Goal: Transaction & Acquisition: Purchase product/service

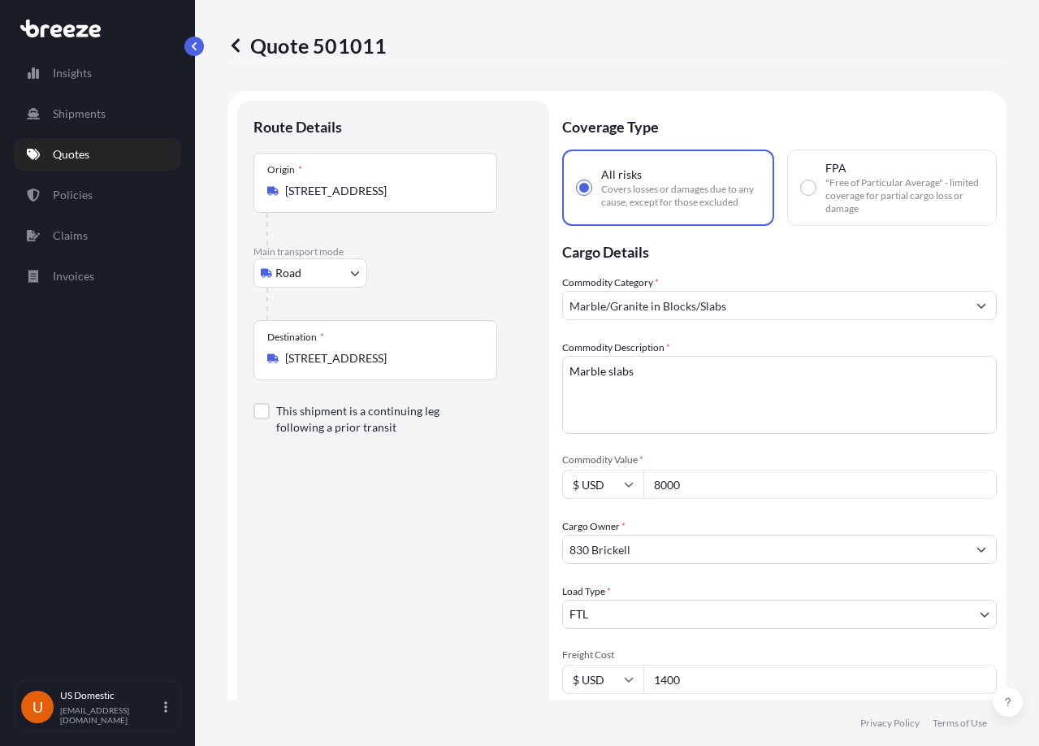
select select "Road"
select select "2"
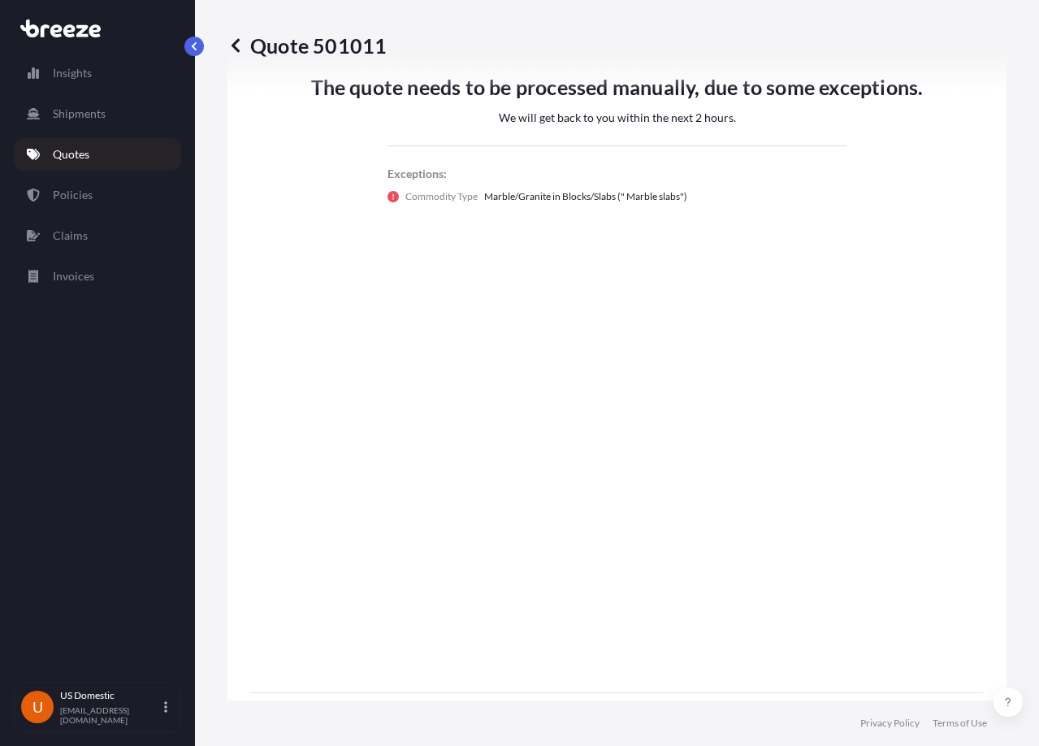
radio input "false"
radio input "true"
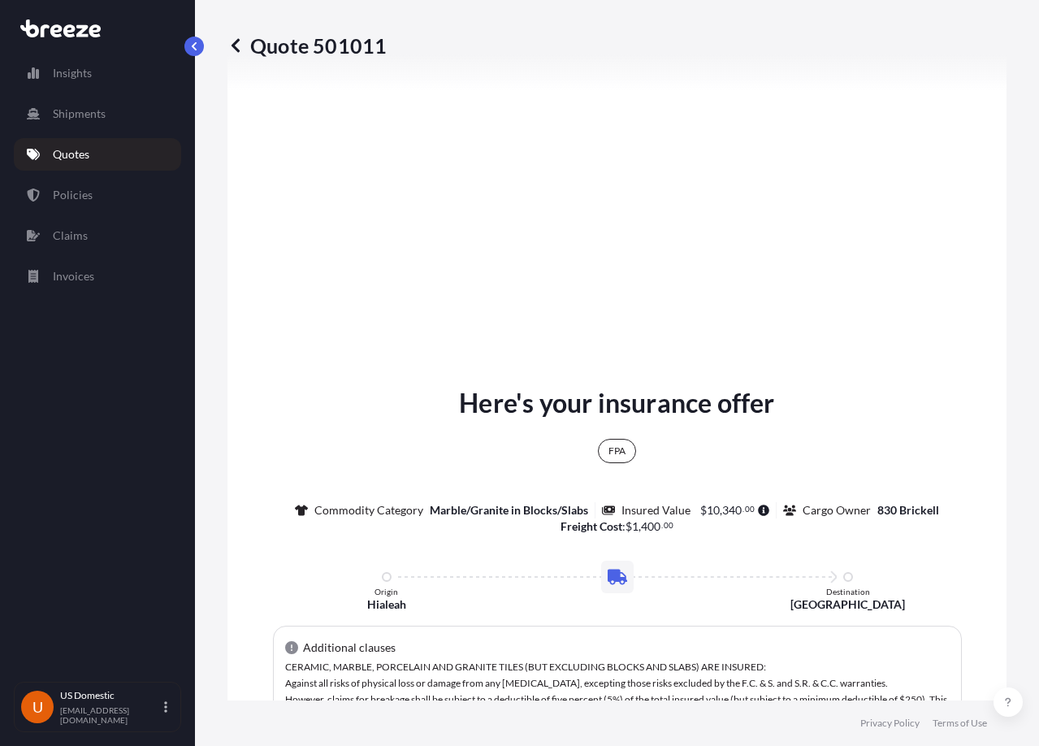
scroll to position [1560, 0]
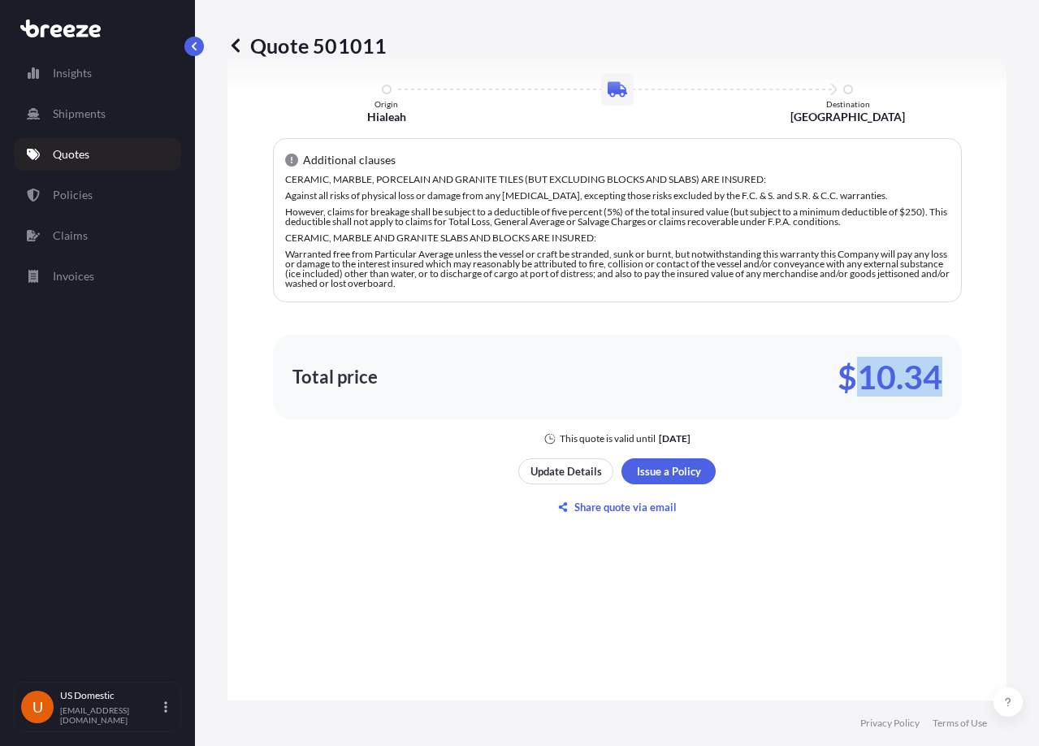
drag, startPoint x: 875, startPoint y: 383, endPoint x: 965, endPoint y: 388, distance: 90.3
click at [972, 385] on div "Here's your insurance offer FPA Commodity Category Marble/Granite in Blocks/Sla…" at bounding box center [616, 242] width 779 height 1623
click at [859, 379] on p "$10.34" at bounding box center [889, 377] width 105 height 26
drag, startPoint x: 858, startPoint y: 379, endPoint x: 886, endPoint y: 379, distance: 28.4
click at [886, 379] on p "$10.34" at bounding box center [889, 377] width 105 height 26
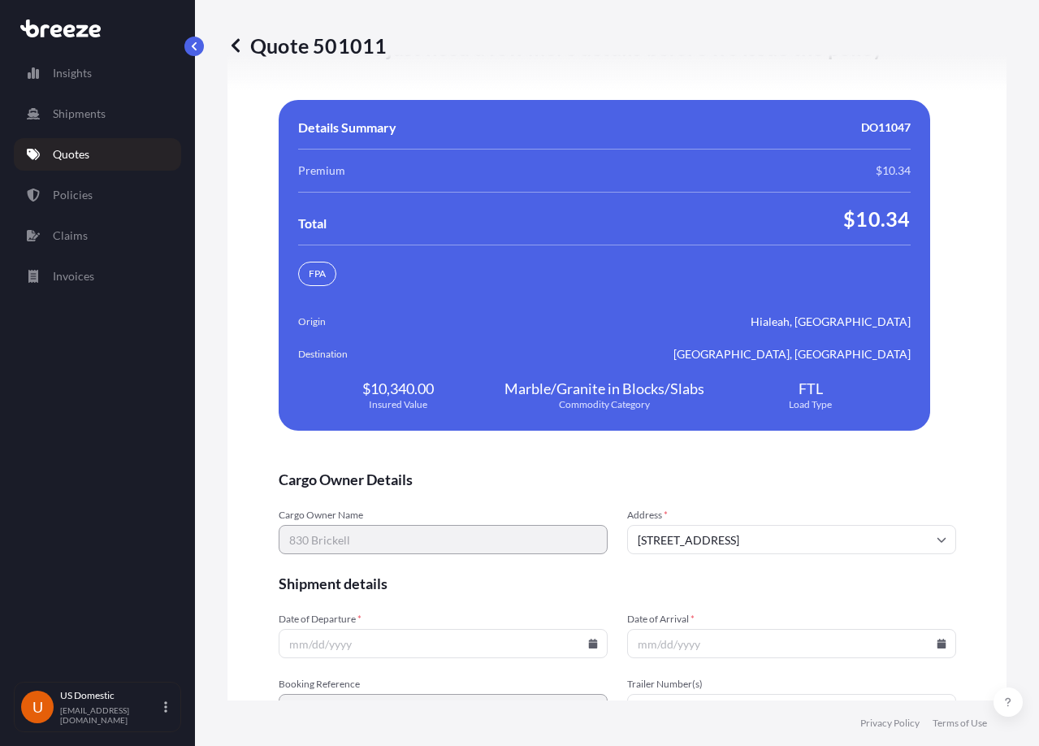
scroll to position [3523, 0]
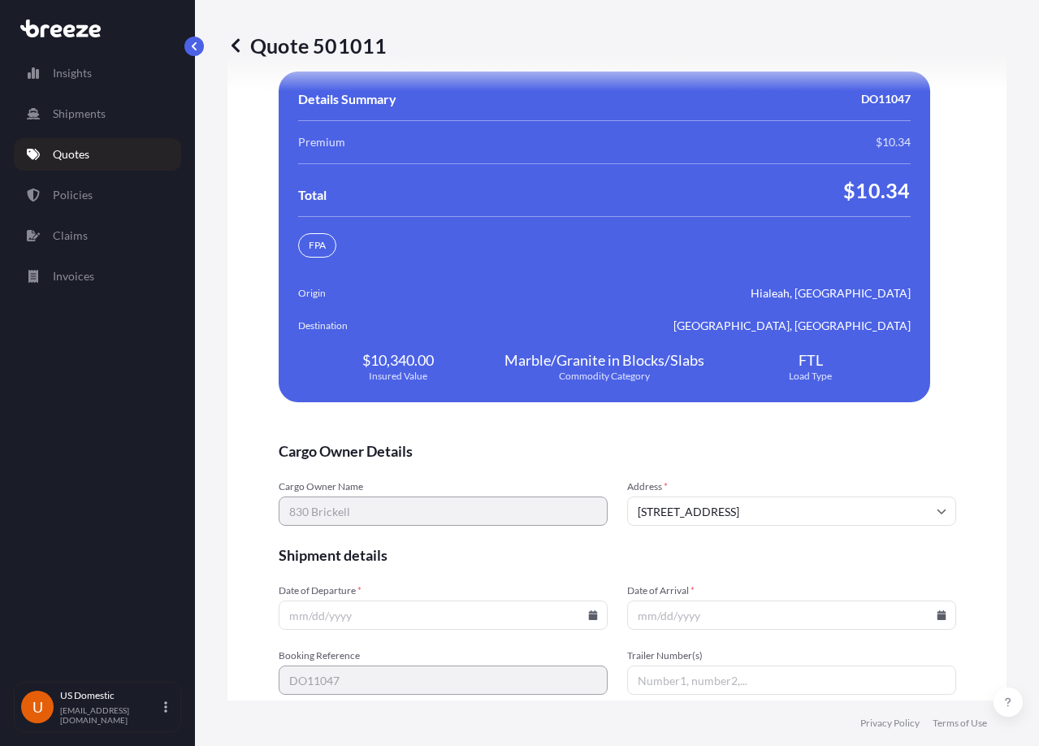
click at [401, 609] on input "Date of Departure *" at bounding box center [443, 614] width 329 height 29
click at [590, 610] on icon at bounding box center [593, 615] width 10 height 10
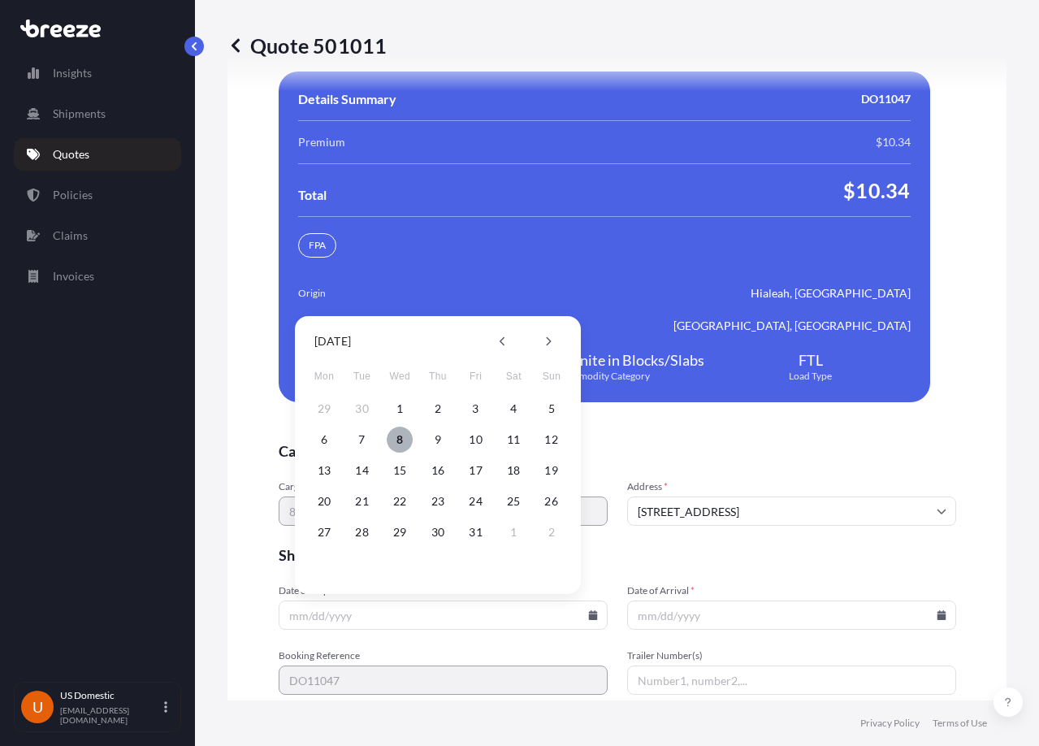
click at [406, 438] on button "8" at bounding box center [400, 439] width 26 height 26
type input "[DATE]"
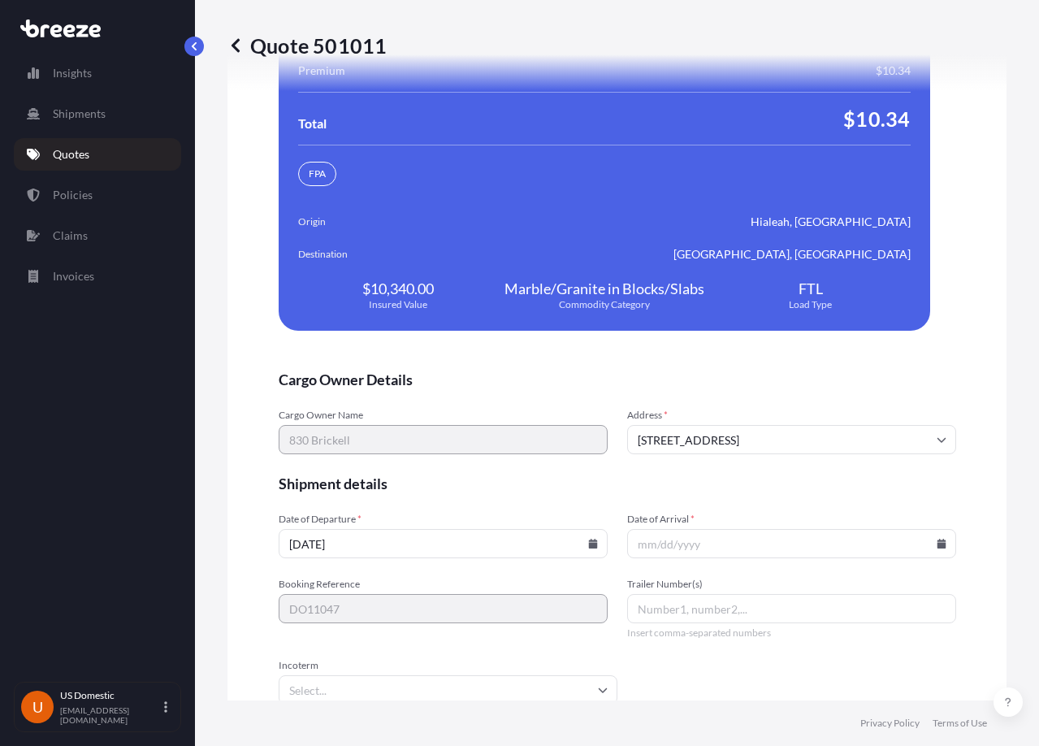
scroll to position [3667, 0]
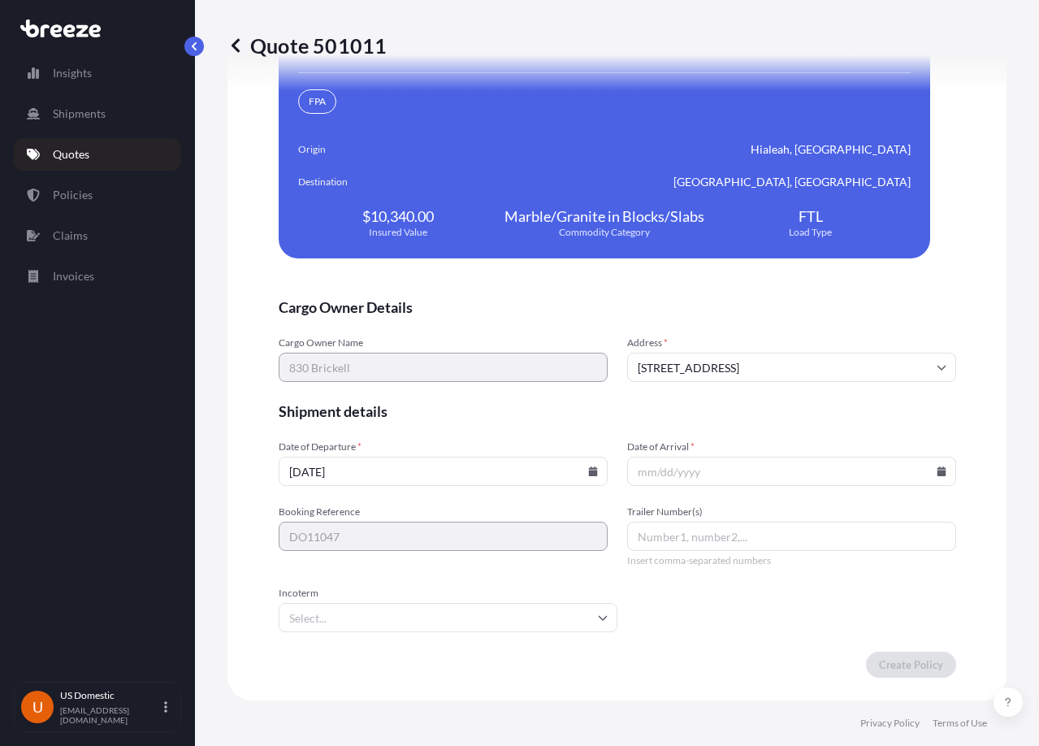
click at [927, 467] on input "Date of Arrival *" at bounding box center [791, 470] width 329 height 29
click at [934, 481] on input "Date of Arrival *" at bounding box center [791, 470] width 329 height 29
click at [934, 465] on input "Date of Arrival *" at bounding box center [791, 470] width 329 height 29
click at [937, 469] on icon at bounding box center [941, 471] width 9 height 10
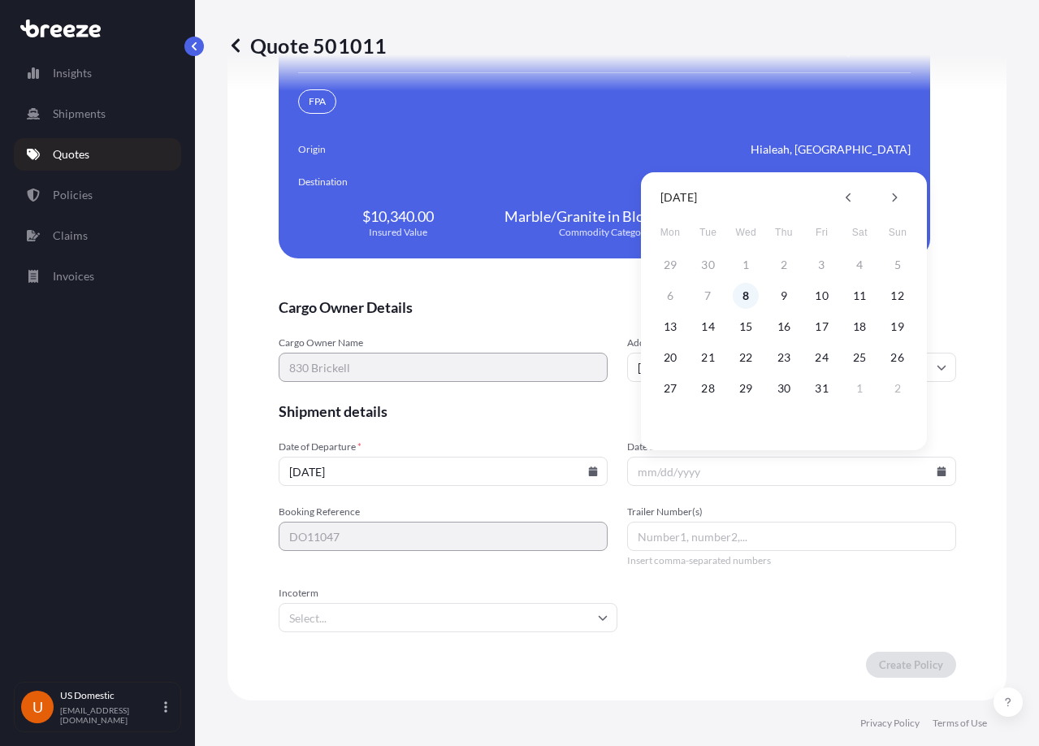
click at [748, 301] on button "8" at bounding box center [746, 296] width 26 height 26
type input "[DATE]"
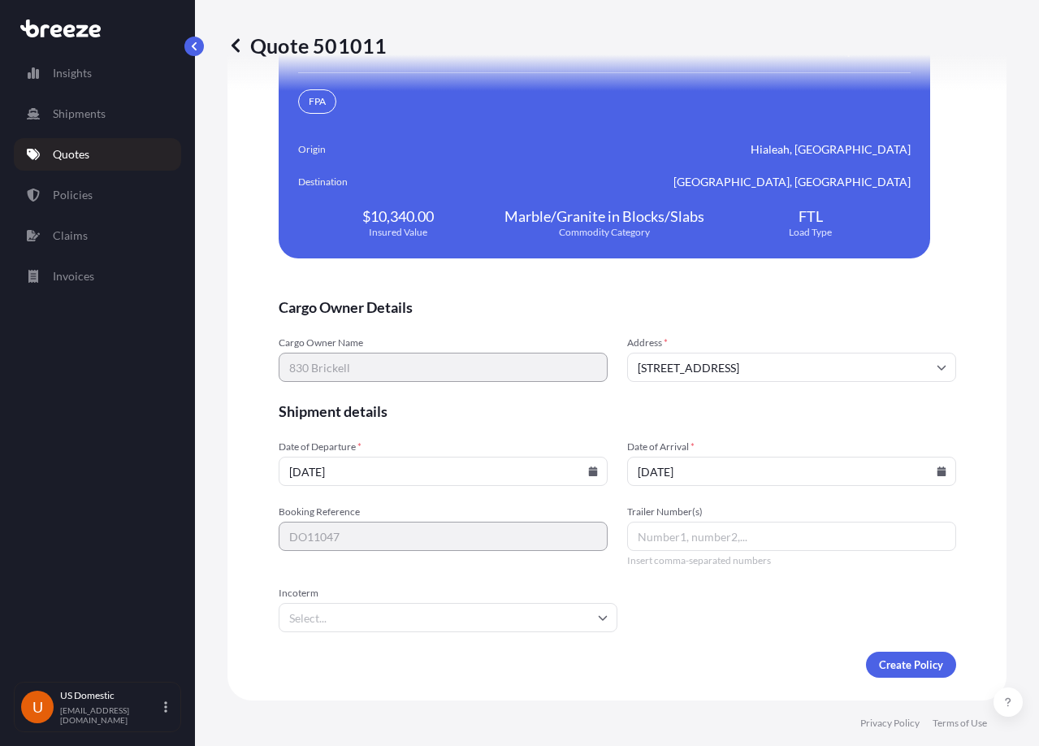
click at [555, 416] on span "Shipment details" at bounding box center [617, 410] width 677 height 19
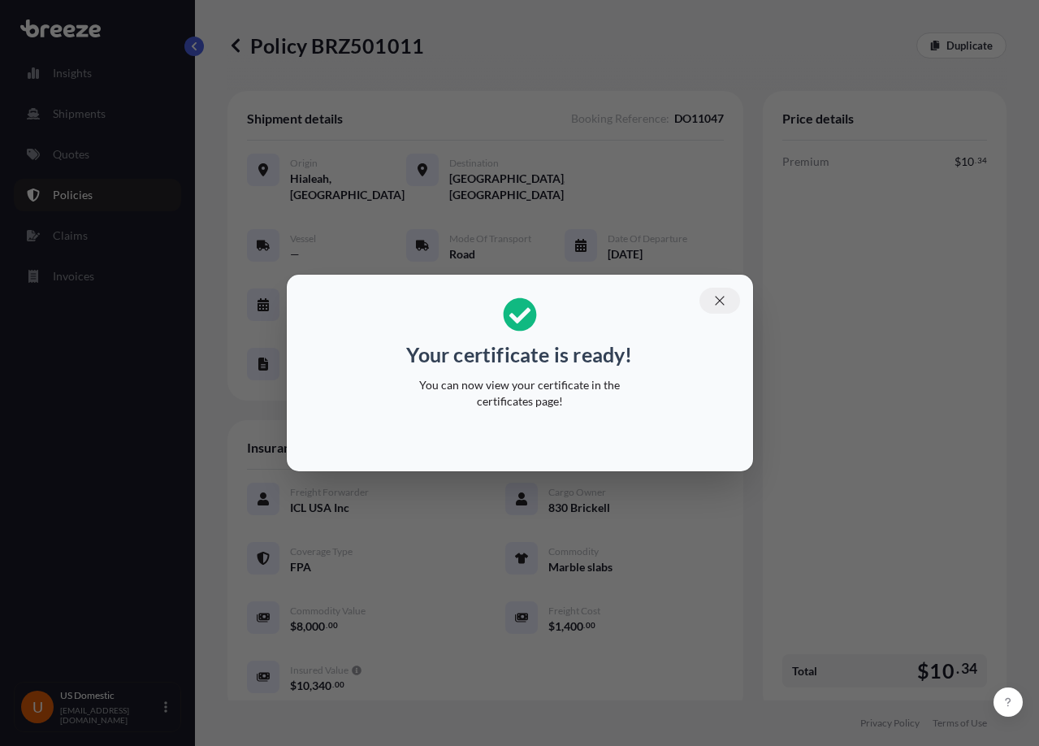
click at [715, 301] on icon "button" at bounding box center [719, 300] width 15 height 15
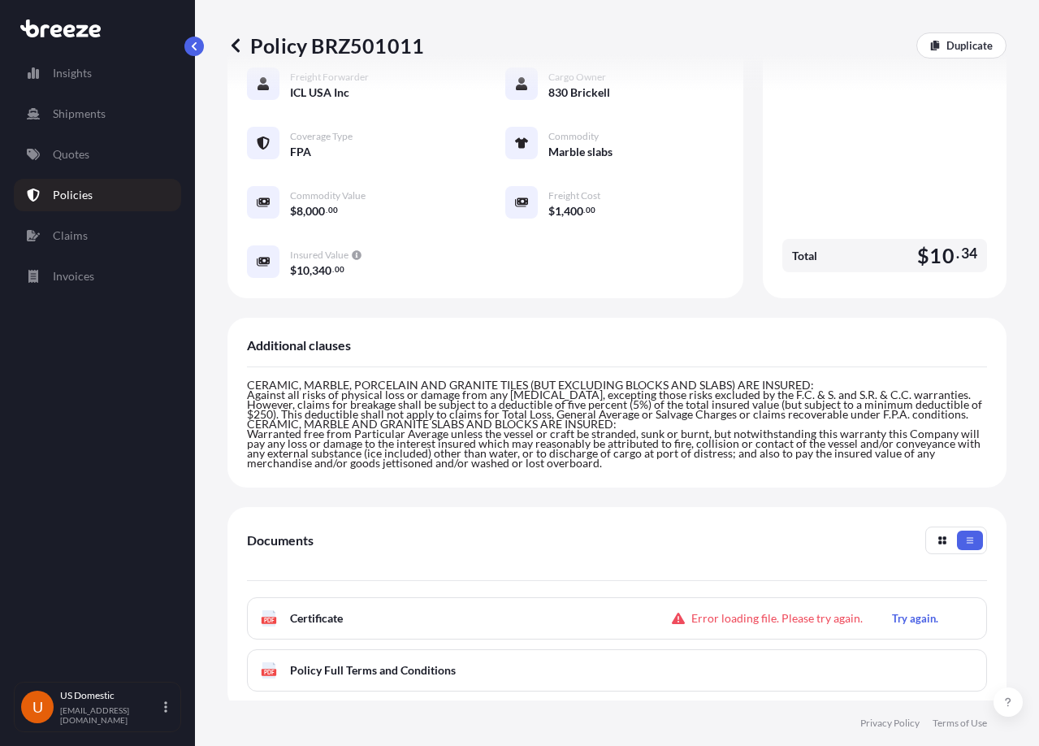
scroll to position [599, 0]
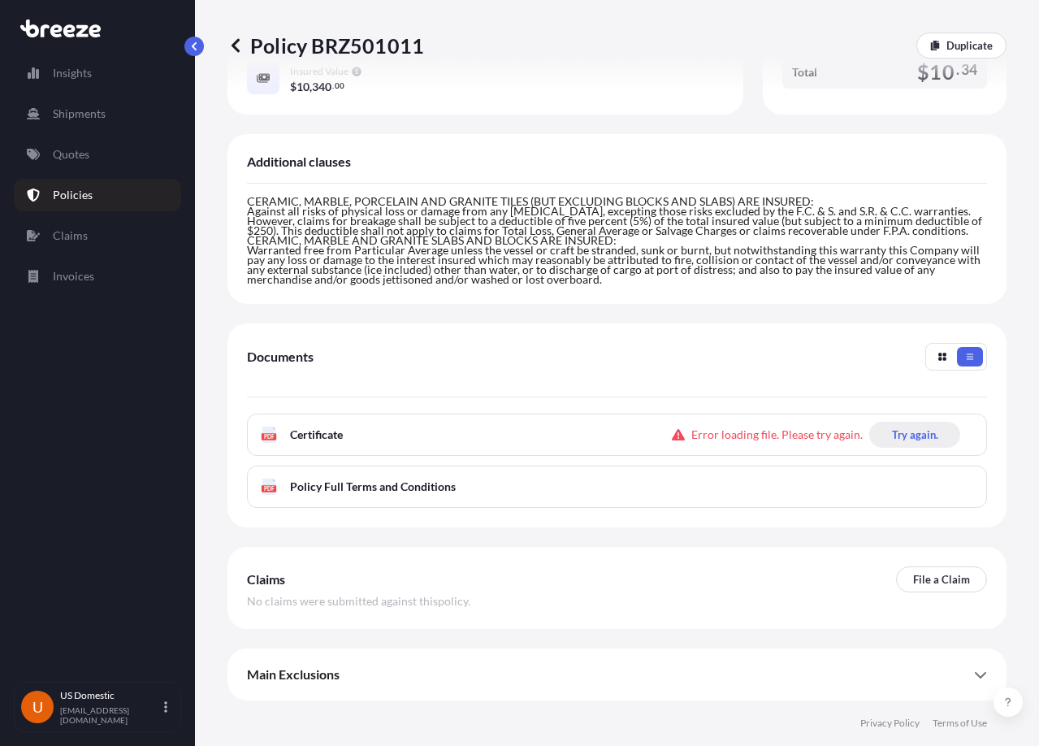
click at [892, 433] on p "Try again." at bounding box center [915, 434] width 46 height 16
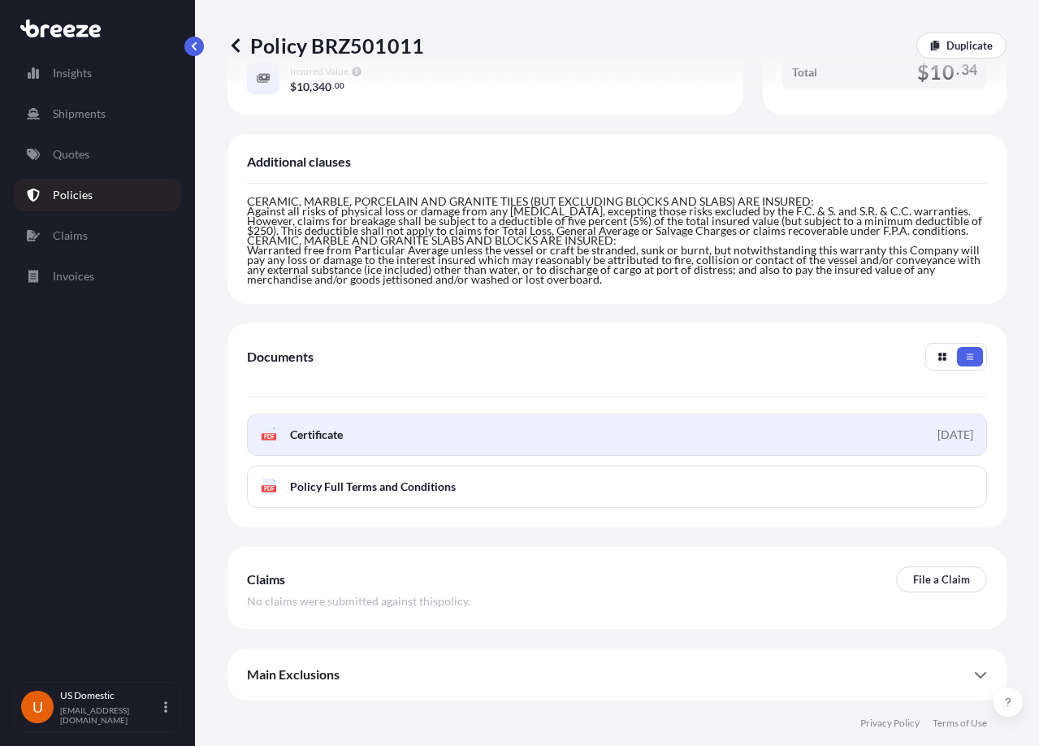
click at [606, 436] on link "PDF Certificate [DATE]" at bounding box center [617, 434] width 740 height 42
